Goal: Check status: Check status

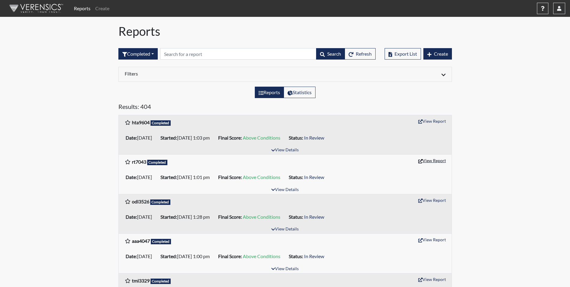
click at [435, 161] on button "View Report" at bounding box center [432, 160] width 33 height 9
click at [437, 121] on button "View Report" at bounding box center [432, 120] width 33 height 9
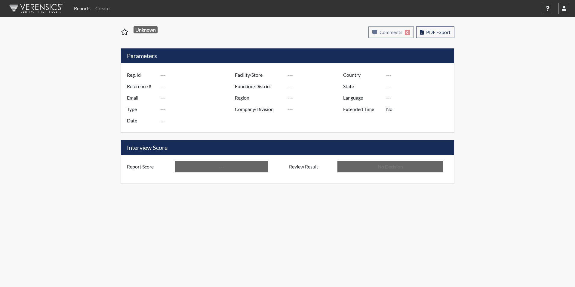
type input "rt7043"
type input "51264"
type input "---"
type input "Corrections Pre-Employment"
type input "[DATE]"
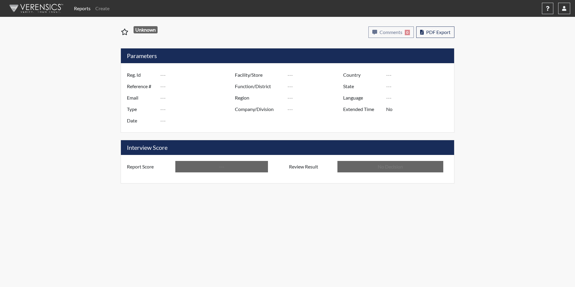
type input "[PERSON_NAME]"
type input "[GEOGRAPHIC_DATA]"
type input "[US_STATE]"
type input "English"
type input "Above Conditions"
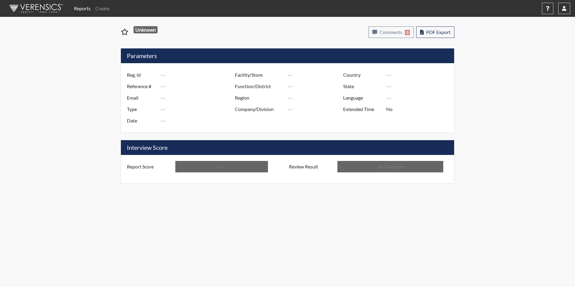
type input "In Review"
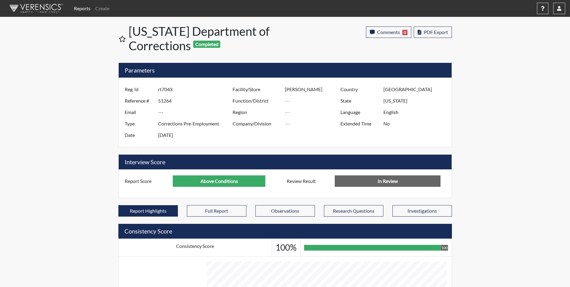
scroll to position [100, 250]
click at [261, 117] on label "Region" at bounding box center [256, 111] width 57 height 11
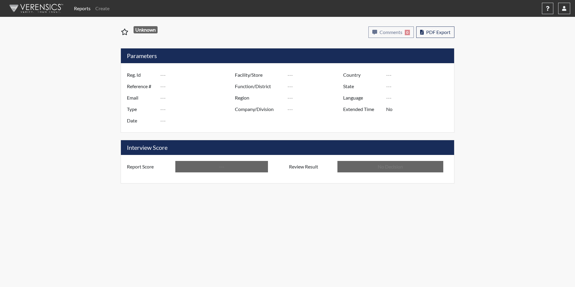
type input "hta9604"
type input "51252"
type input "---"
type input "Corrections Pre-Employment"
type input "[DATE]"
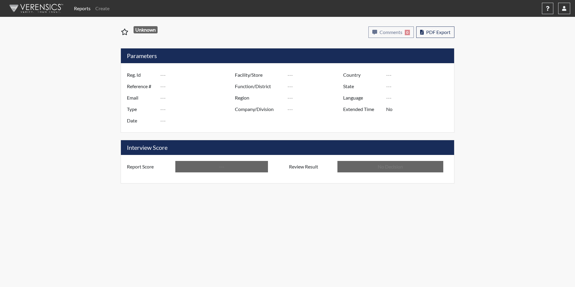
type input "[PERSON_NAME]"
type input "[GEOGRAPHIC_DATA]"
type input "[US_STATE]"
type input "English"
type input "Above Conditions"
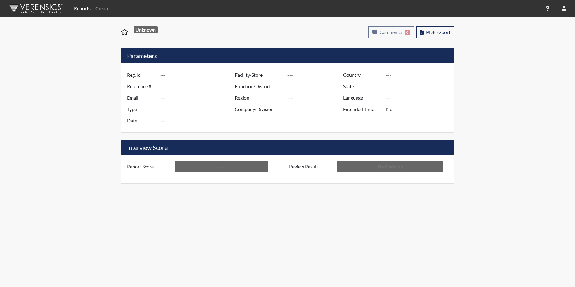
type input "In Review"
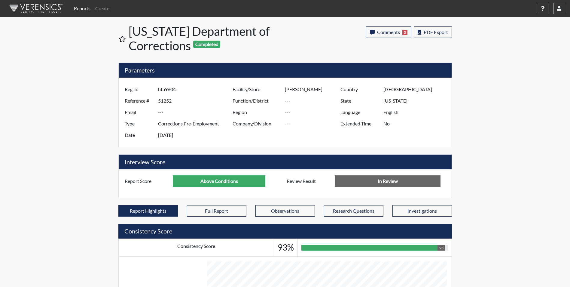
scroll to position [100, 250]
click at [262, 156] on h5 "Interview Score" at bounding box center [285, 162] width 333 height 15
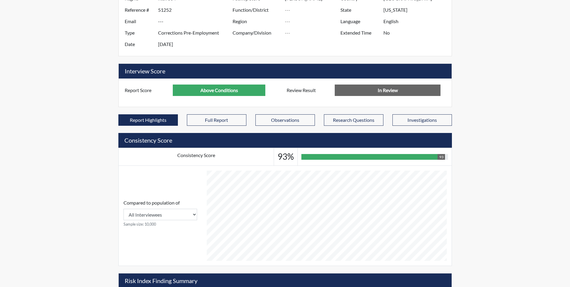
scroll to position [90, 0]
